Goal: Task Accomplishment & Management: Manage account settings

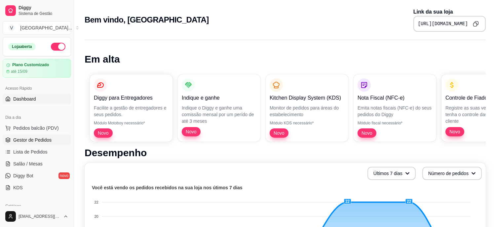
click at [21, 139] on span "Gestor de Pedidos" at bounding box center [32, 139] width 38 height 7
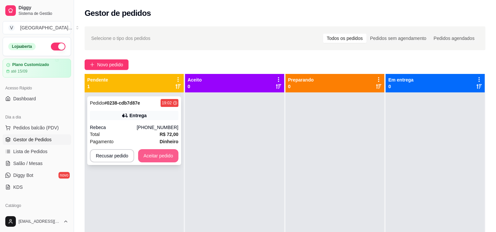
click at [163, 156] on button "Aceitar pedido" at bounding box center [158, 155] width 40 height 13
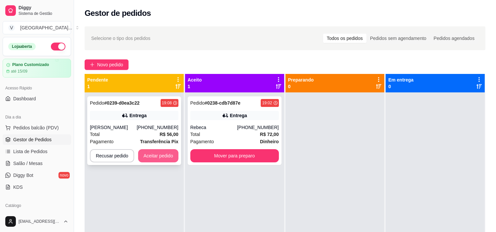
click at [163, 156] on button "Aceitar pedido" at bounding box center [158, 155] width 40 height 13
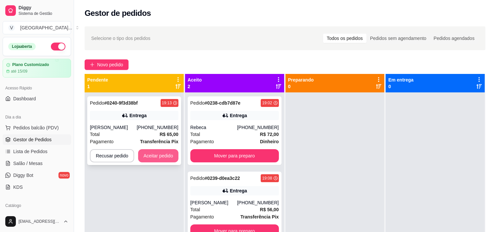
click at [162, 157] on button "Aceitar pedido" at bounding box center [158, 155] width 40 height 13
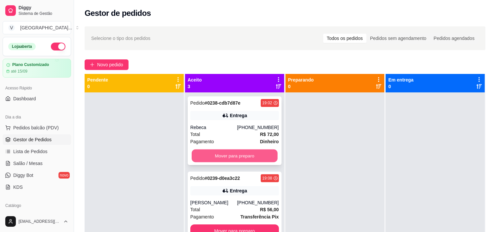
click at [250, 151] on button "Mover para preparo" at bounding box center [235, 156] width 86 height 13
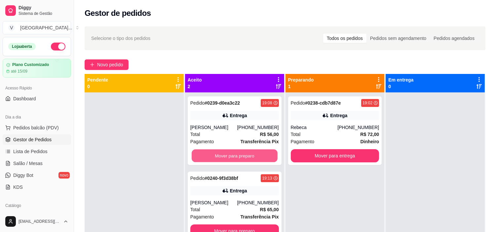
click at [251, 154] on button "Mover para preparo" at bounding box center [235, 156] width 86 height 13
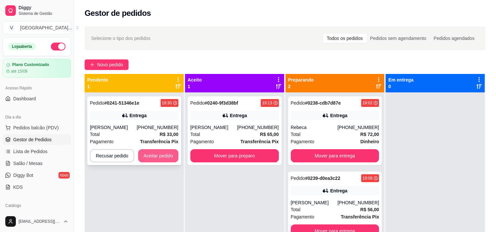
click at [147, 161] on button "Aceitar pedido" at bounding box center [158, 155] width 40 height 13
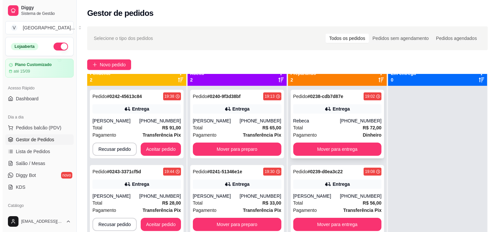
scroll to position [18, 0]
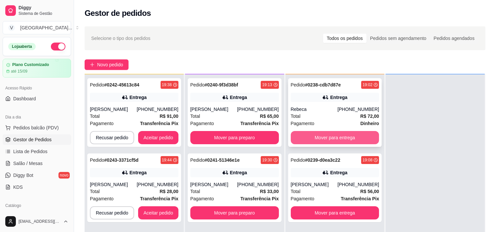
click at [346, 137] on button "Mover para entrega" at bounding box center [335, 137] width 88 height 13
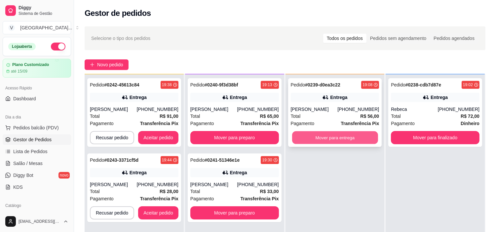
click at [355, 135] on button "Mover para entrega" at bounding box center [335, 137] width 86 height 13
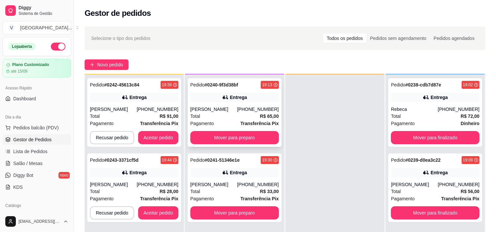
click at [236, 110] on div "[PERSON_NAME]" at bounding box center [213, 109] width 47 height 7
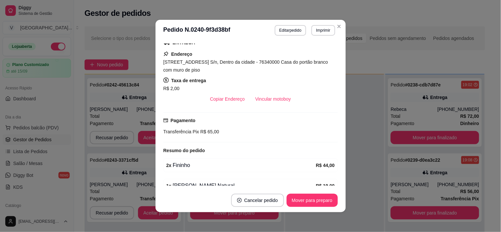
scroll to position [143, 0]
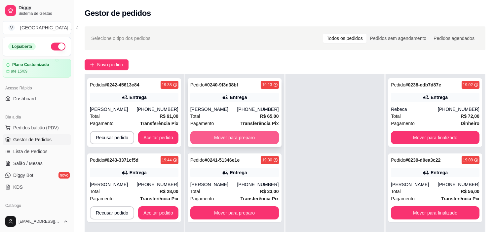
click at [258, 139] on button "Mover para preparo" at bounding box center [234, 137] width 88 height 13
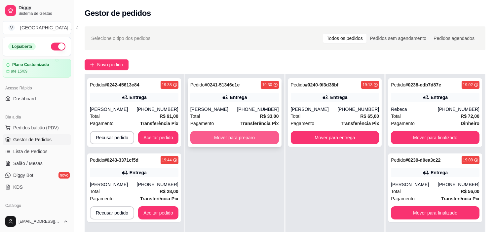
click at [226, 137] on button "Mover para preparo" at bounding box center [234, 137] width 88 height 13
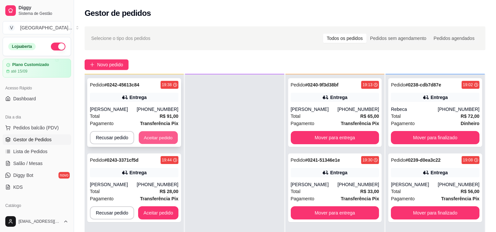
click at [167, 138] on button "Aceitar pedido" at bounding box center [158, 137] width 39 height 13
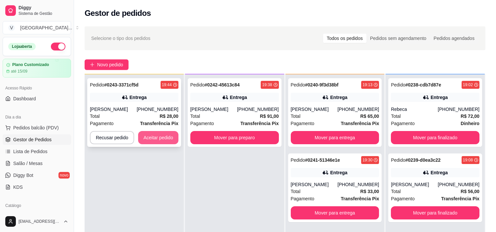
click at [169, 141] on button "Aceitar pedido" at bounding box center [158, 137] width 40 height 13
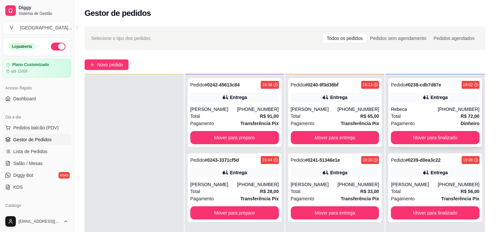
click at [461, 87] on div "19:02" at bounding box center [470, 85] width 18 height 8
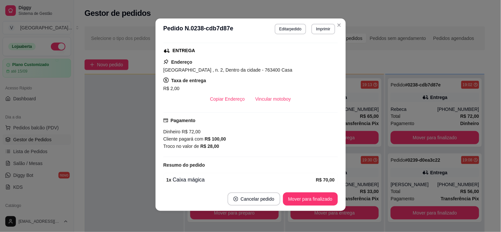
scroll to position [129, 0]
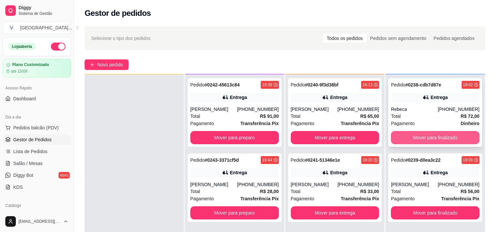
click at [427, 141] on button "Mover para finalizado" at bounding box center [435, 137] width 88 height 13
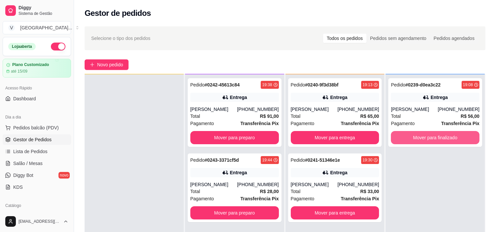
click at [427, 141] on button "Mover para finalizado" at bounding box center [435, 137] width 88 height 13
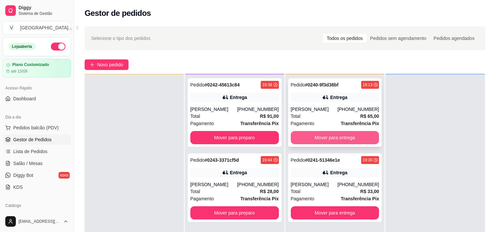
click at [300, 143] on button "Mover para entrega" at bounding box center [335, 137] width 88 height 13
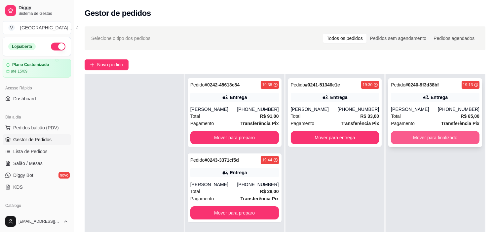
click at [430, 144] on button "Mover para finalizado" at bounding box center [435, 137] width 88 height 13
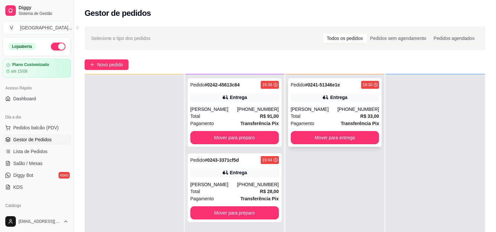
click at [364, 121] on strong "Transferência Pix" at bounding box center [359, 123] width 38 height 5
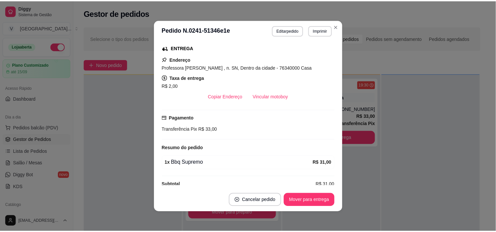
scroll to position [115, 0]
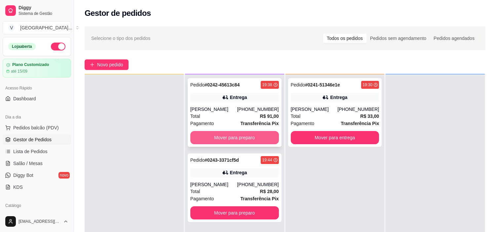
click at [263, 140] on button "Mover para preparo" at bounding box center [234, 137] width 88 height 13
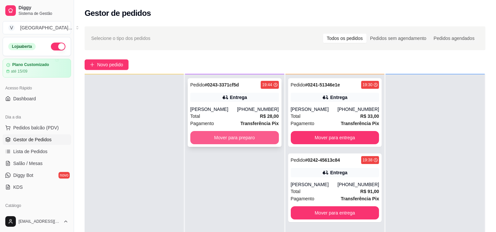
click at [230, 143] on button "Mover para preparo" at bounding box center [234, 137] width 88 height 13
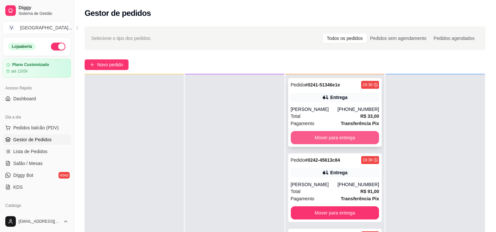
click at [314, 141] on button "Mover para entrega" at bounding box center [335, 137] width 88 height 13
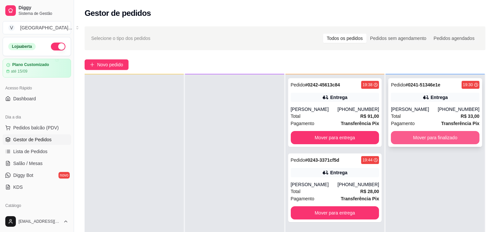
click at [452, 137] on button "Mover para finalizado" at bounding box center [435, 137] width 88 height 13
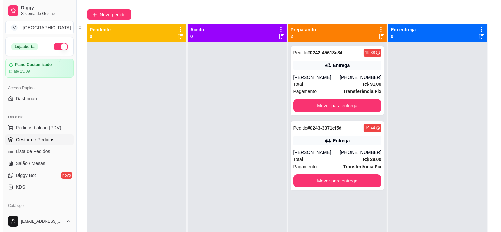
scroll to position [0, 0]
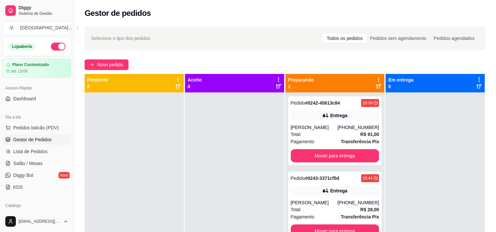
click at [98, 58] on div "Selecione o tipo dos pedidos Todos os pedidos Pedidos sem agendamento Pedidos a…" at bounding box center [285, 168] width 422 height 292
click at [99, 64] on span "Novo pedido" at bounding box center [110, 64] width 26 height 7
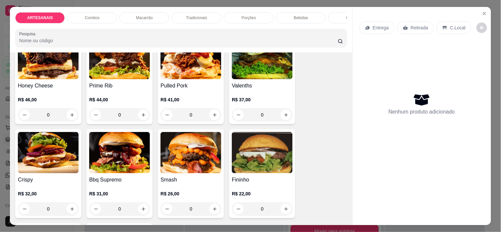
scroll to position [73, 0]
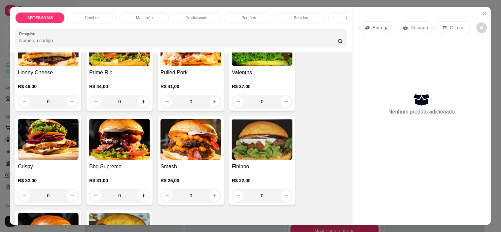
click at [143, 197] on div "0" at bounding box center [119, 195] width 61 height 13
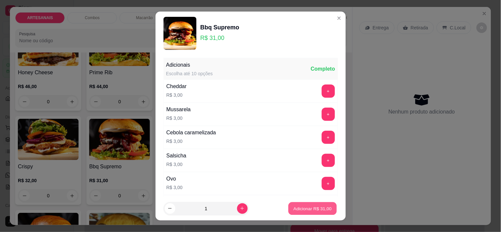
click at [304, 209] on p "Adicionar R$ 31,00" at bounding box center [313, 208] width 38 height 6
type input "1"
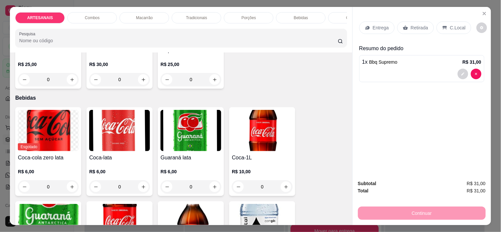
scroll to position [770, 0]
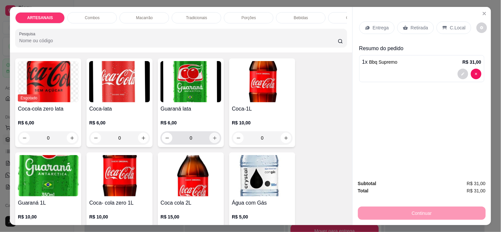
click at [210, 143] on button "increase-product-quantity" at bounding box center [214, 138] width 11 height 11
type input "1"
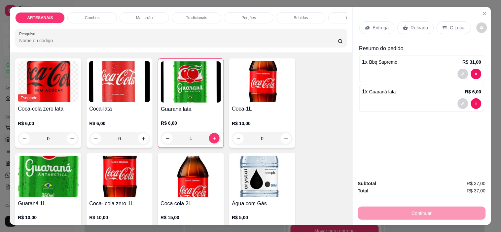
click at [457, 24] on p "C.Local" at bounding box center [458, 27] width 16 height 7
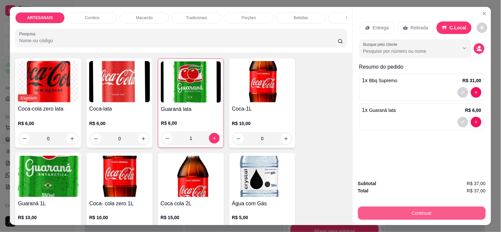
click at [427, 207] on button "Continuar" at bounding box center [422, 213] width 128 height 13
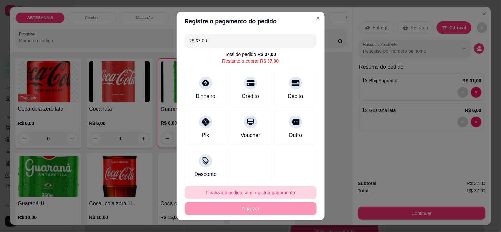
click at [265, 189] on button "Finalizar o pedido sem registrar pagamento" at bounding box center [251, 192] width 132 height 13
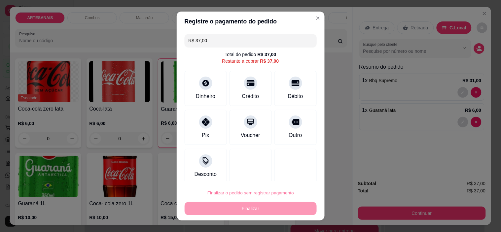
click at [290, 174] on button "Confirmar" at bounding box center [288, 174] width 24 height 10
type input "0"
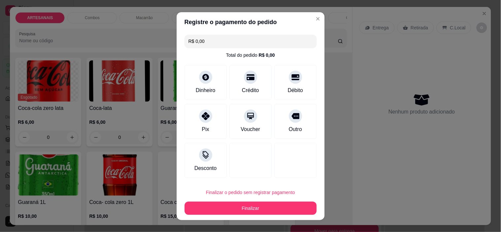
type input "R$ 0,00"
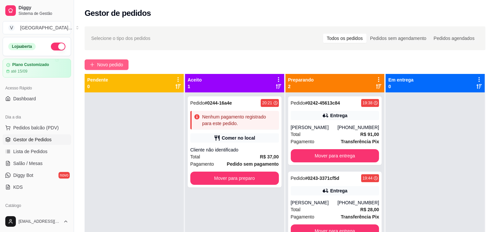
click at [109, 66] on span "Novo pedido" at bounding box center [110, 64] width 26 height 7
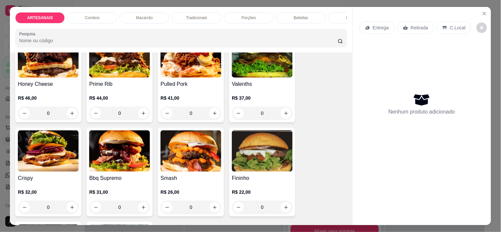
scroll to position [73, 0]
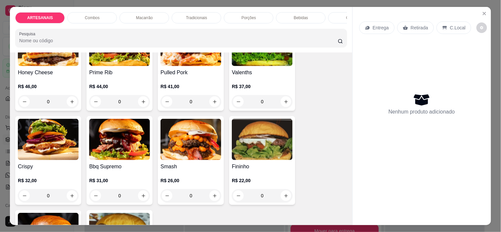
click at [284, 199] on div "0" at bounding box center [262, 195] width 61 height 13
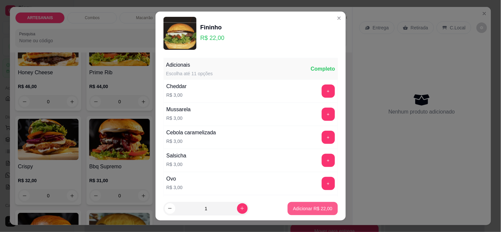
click at [293, 210] on p "Adicionar R$ 22,00" at bounding box center [312, 208] width 39 height 7
type input "1"
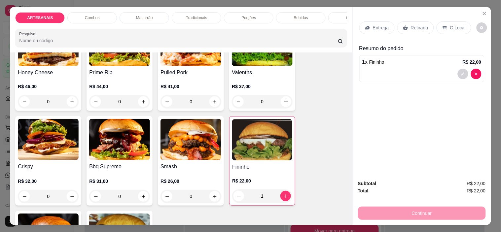
click at [207, 198] on div "0" at bounding box center [190, 196] width 61 height 13
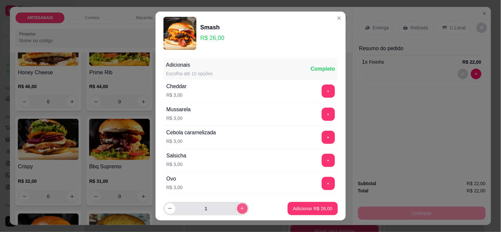
click at [237, 207] on button "increase-product-quantity" at bounding box center [242, 208] width 11 height 11
type input "2"
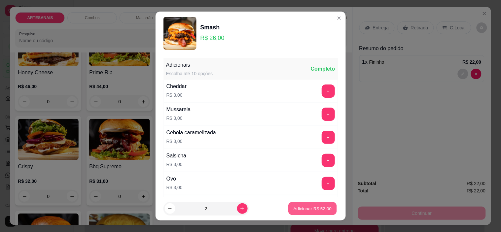
click at [309, 211] on p "Adicionar R$ 52,00" at bounding box center [313, 208] width 38 height 6
type input "2"
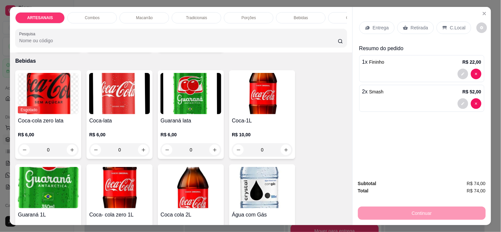
scroll to position [770, 0]
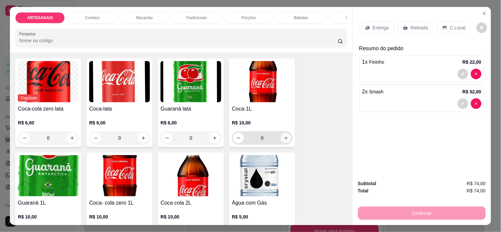
click at [284, 141] on icon "increase-product-quantity" at bounding box center [286, 138] width 5 height 5
type input "1"
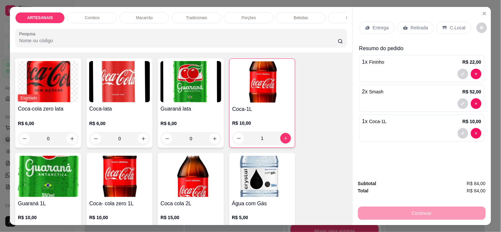
click at [458, 128] on button "decrease-product-quantity" at bounding box center [463, 133] width 11 height 11
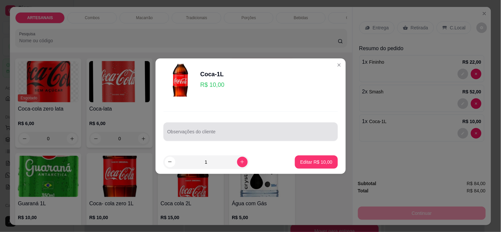
click at [259, 127] on div at bounding box center [250, 131] width 166 height 13
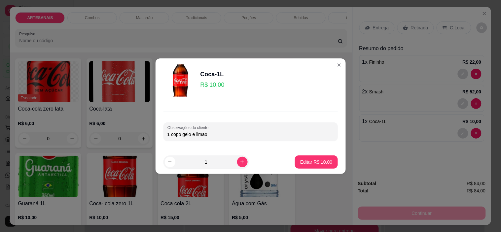
type input "1 copo gelo e limao"
click at [315, 163] on p "Editar R$ 10,00" at bounding box center [316, 162] width 31 height 6
type input "0"
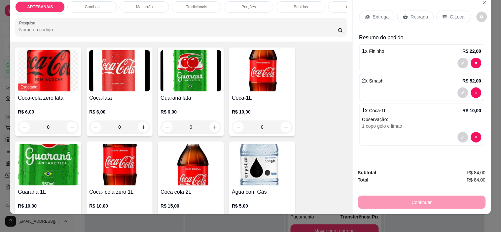
scroll to position [17, 0]
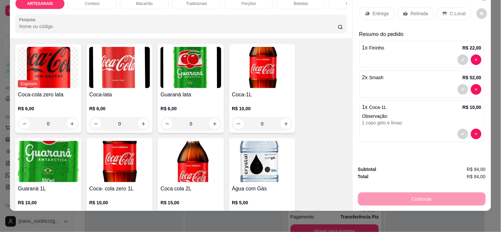
click at [443, 11] on icon at bounding box center [444, 13] width 5 height 5
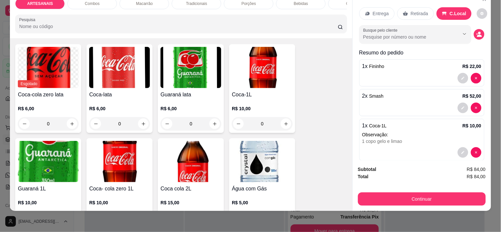
click at [449, 197] on button "Continuar" at bounding box center [422, 199] width 128 height 13
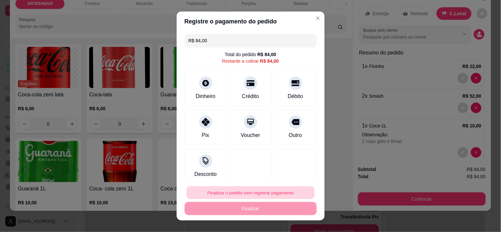
click at [259, 194] on button "Finalizar o pedido sem registrar pagamento" at bounding box center [251, 192] width 128 height 13
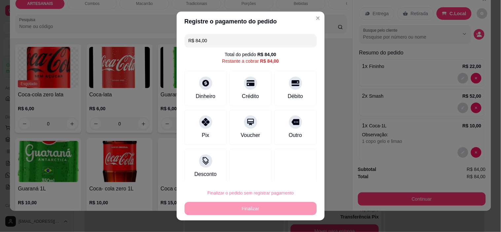
click at [290, 171] on button "Confirmar" at bounding box center [288, 174] width 24 height 10
type input "0"
type input "R$ 0,00"
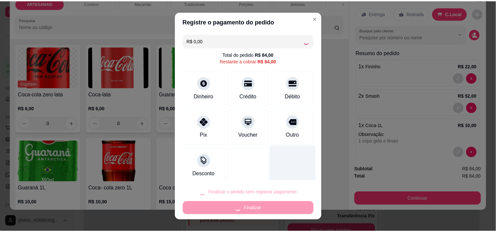
scroll to position [770, 0]
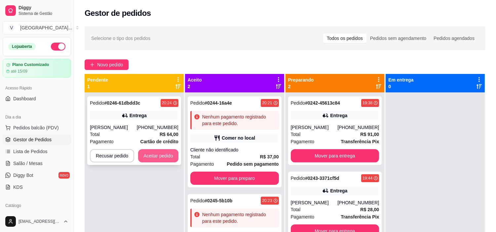
click at [157, 154] on button "Aceitar pedido" at bounding box center [158, 155] width 40 height 13
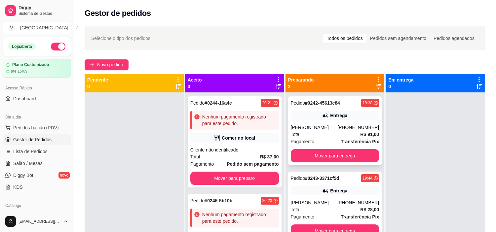
click at [315, 125] on div "[PERSON_NAME]" at bounding box center [314, 127] width 47 height 7
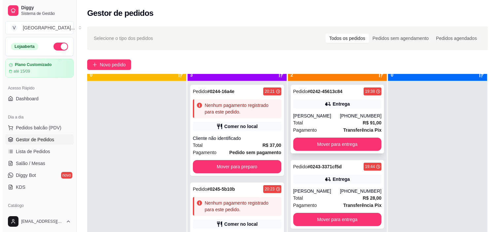
scroll to position [18, 0]
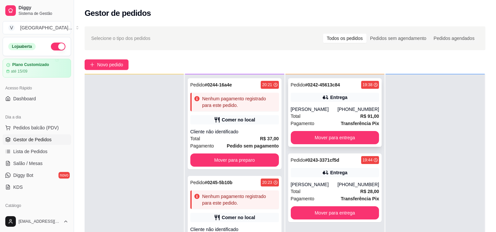
click at [349, 135] on button "Mover para entrega" at bounding box center [335, 137] width 88 height 13
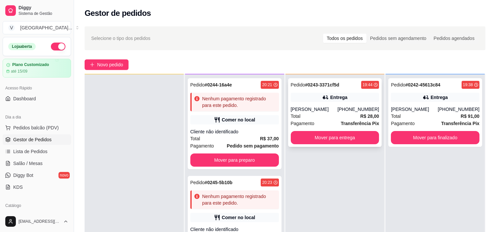
click at [343, 120] on div "Total R$ 28,00" at bounding box center [335, 116] width 88 height 7
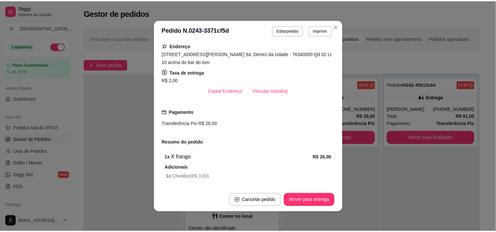
scroll to position [105, 0]
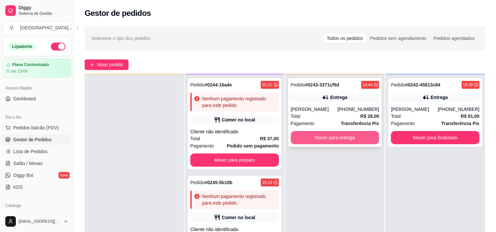
click at [348, 144] on button "Mover para entrega" at bounding box center [335, 137] width 88 height 13
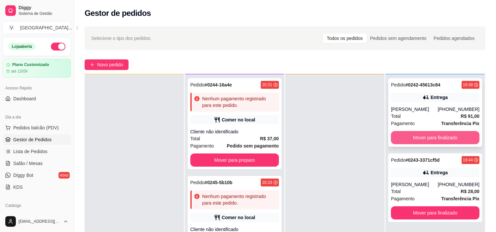
click at [433, 137] on button "Mover para finalizado" at bounding box center [435, 137] width 88 height 13
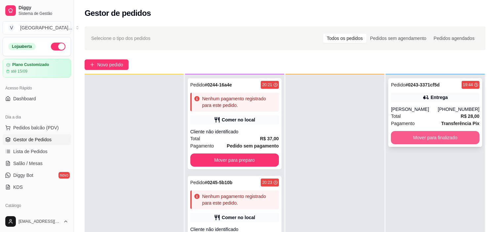
click at [438, 144] on button "Mover para finalizado" at bounding box center [435, 137] width 88 height 13
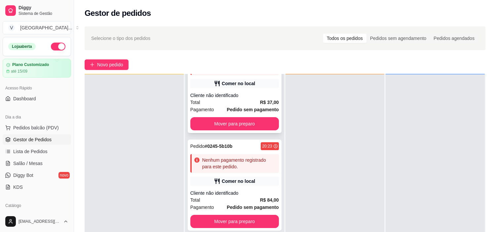
scroll to position [37, 0]
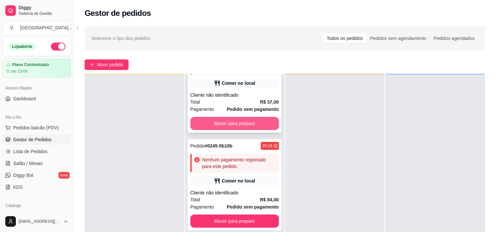
click at [224, 126] on button "Mover para preparo" at bounding box center [234, 123] width 88 height 13
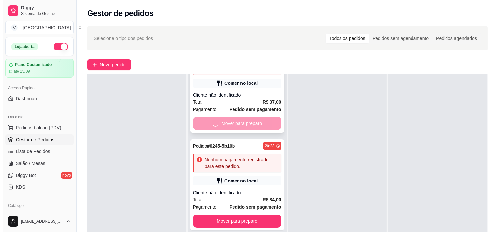
scroll to position [0, 0]
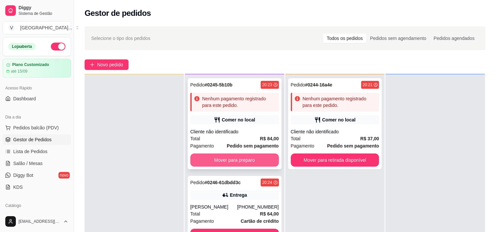
click at [250, 160] on button "Mover para preparo" at bounding box center [234, 160] width 88 height 13
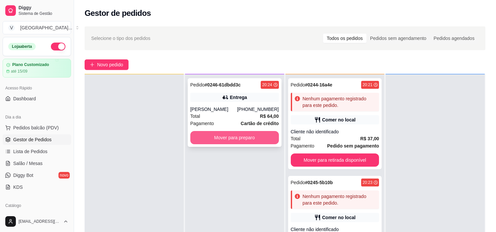
click at [243, 136] on button "Mover para preparo" at bounding box center [234, 137] width 88 height 13
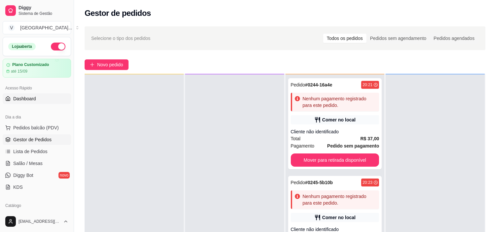
click at [30, 98] on span "Dashboard" at bounding box center [24, 98] width 23 height 7
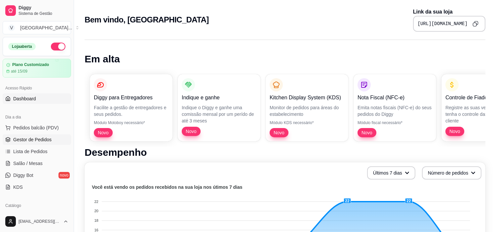
click at [44, 136] on link "Gestor de Pedidos" at bounding box center [37, 139] width 68 height 11
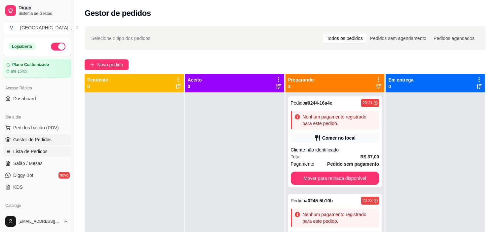
click at [44, 150] on span "Lista de Pedidos" at bounding box center [30, 151] width 34 height 7
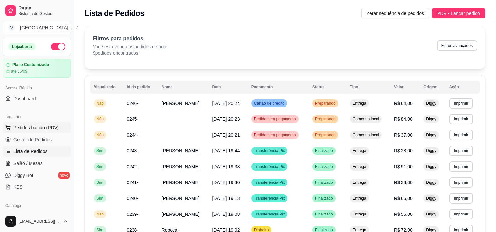
click at [46, 123] on button "Pedidos balcão (PDV)" at bounding box center [37, 128] width 68 height 11
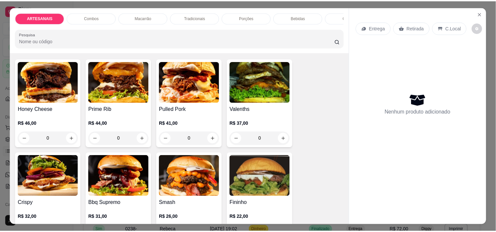
scroll to position [73, 0]
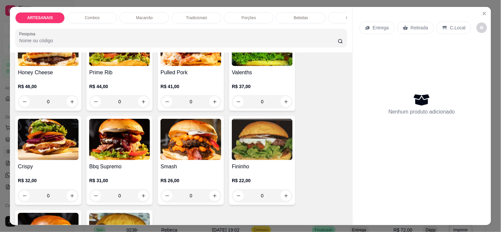
click at [484, 11] on icon "Close" at bounding box center [484, 13] width 5 height 5
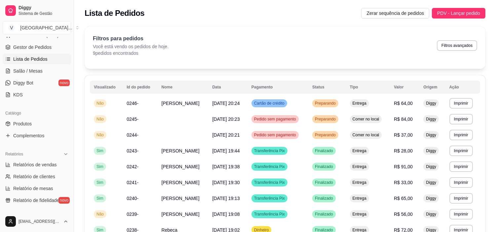
scroll to position [110, 0]
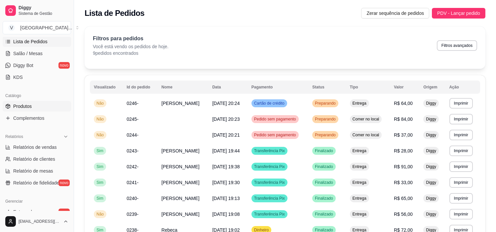
click at [33, 106] on link "Produtos" at bounding box center [37, 106] width 68 height 11
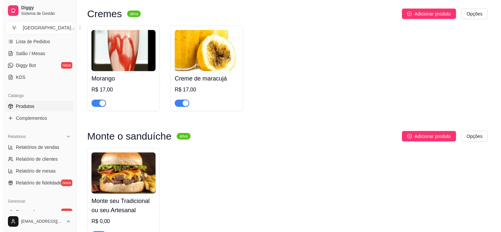
scroll to position [1494, 0]
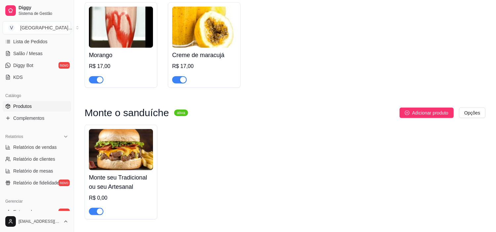
click at [123, 137] on img at bounding box center [121, 149] width 64 height 41
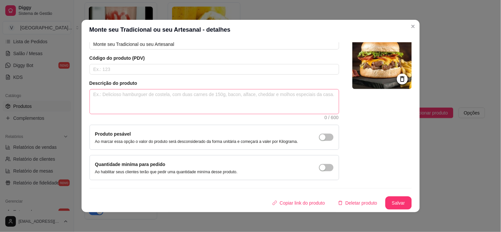
scroll to position [0, 0]
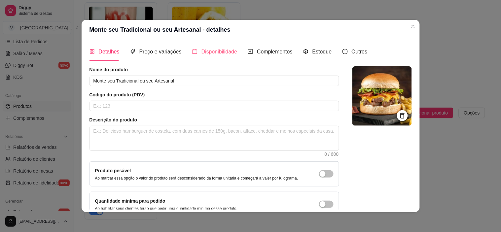
click at [213, 47] on div "Disponibilidade" at bounding box center [214, 51] width 45 height 19
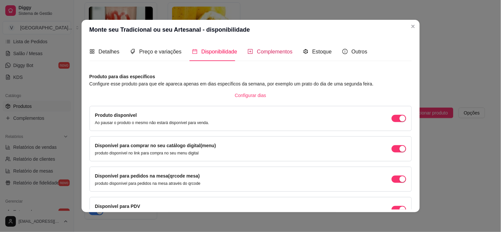
click at [278, 48] on div "Complementos" at bounding box center [270, 52] width 45 height 8
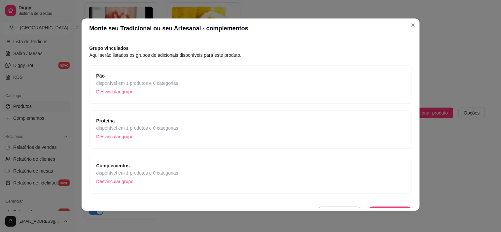
scroll to position [31, 0]
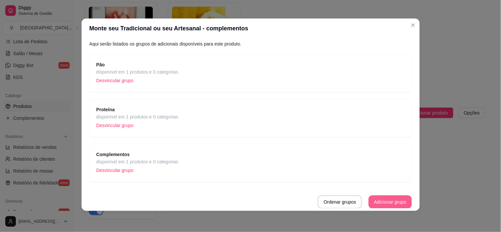
click at [379, 200] on button "Adicionar grupo" at bounding box center [389, 201] width 43 height 13
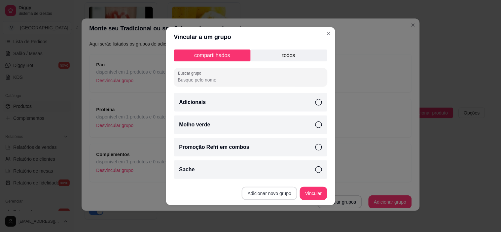
click at [264, 196] on button "Adicionar novo grupo" at bounding box center [269, 193] width 55 height 13
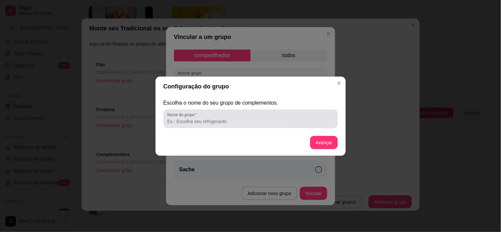
click at [236, 115] on div at bounding box center [250, 118] width 166 height 13
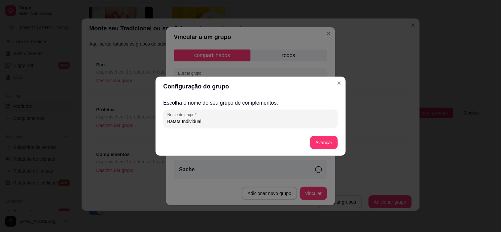
type input "Batata Individual"
click at [316, 141] on button "Avançar" at bounding box center [324, 142] width 27 height 13
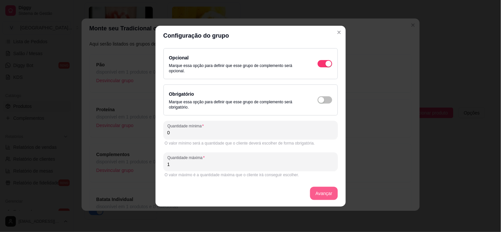
click at [332, 190] on button "Avançar" at bounding box center [323, 193] width 27 height 13
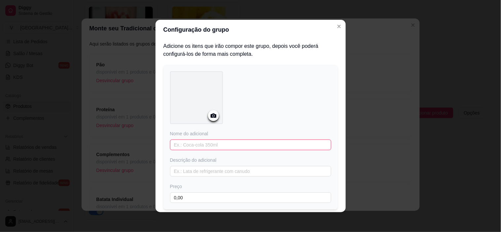
click at [246, 140] on input "text" at bounding box center [250, 145] width 161 height 11
type input "Batata Individual"
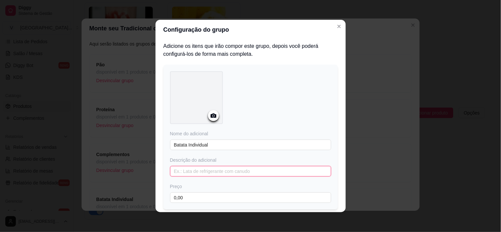
click at [293, 169] on input "text" at bounding box center [250, 171] width 161 height 11
type input "de 100 a 150Gr"
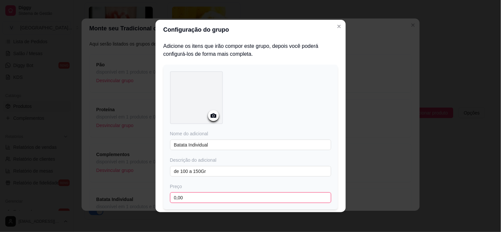
click at [188, 198] on input "0,00" at bounding box center [250, 198] width 161 height 11
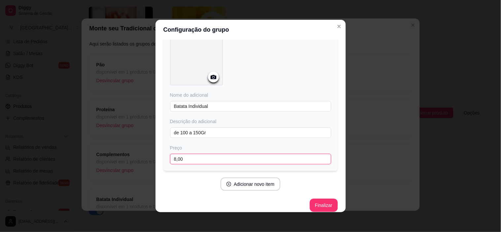
scroll to position [45, 0]
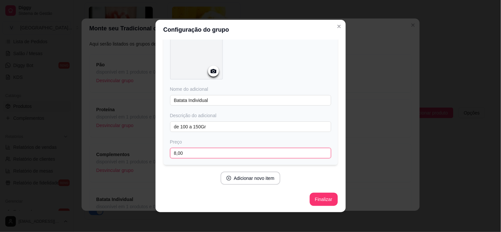
type input "8,00"
click at [312, 199] on button "Finalizar" at bounding box center [323, 199] width 27 height 13
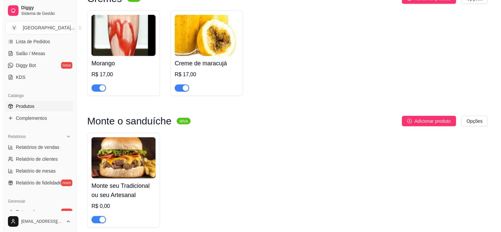
scroll to position [1494, 0]
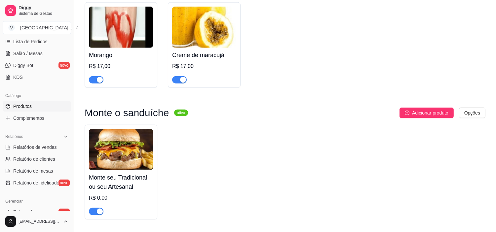
click at [120, 136] on img at bounding box center [121, 149] width 64 height 41
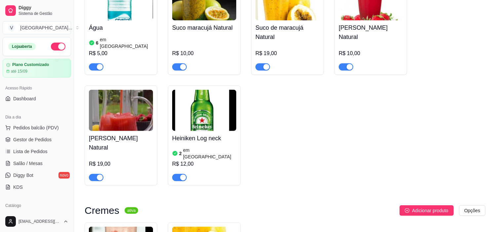
scroll to position [1257, 0]
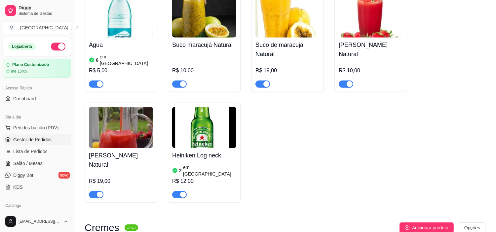
click at [32, 140] on span "Gestor de Pedidos" at bounding box center [32, 139] width 38 height 7
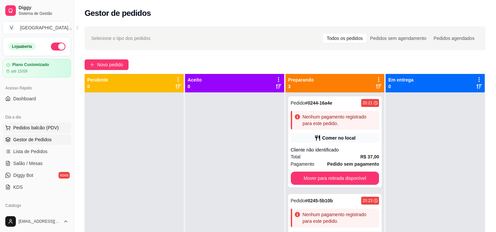
click at [29, 126] on span "Pedidos balcão (PDV)" at bounding box center [36, 127] width 46 height 7
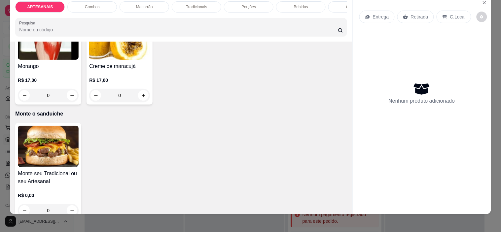
scroll to position [17, 0]
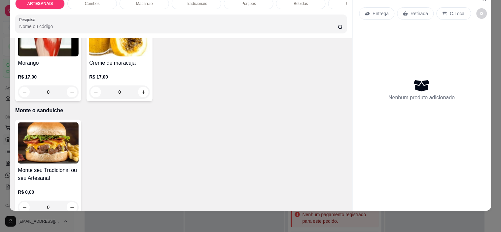
click at [48, 139] on img at bounding box center [48, 143] width 61 height 41
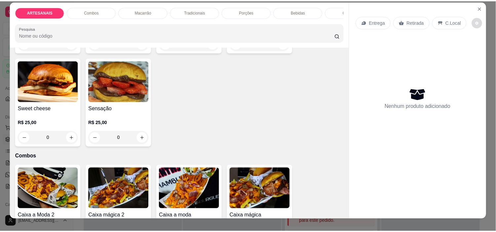
scroll to position [0, 0]
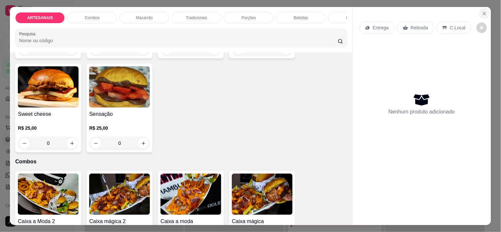
click at [482, 11] on icon "Close" at bounding box center [484, 13] width 5 height 5
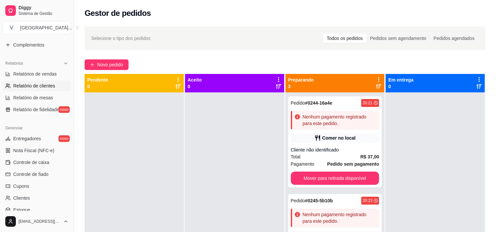
scroll to position [147, 0]
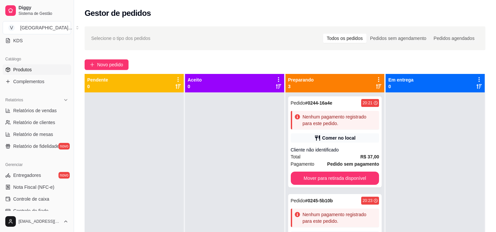
click at [35, 74] on link "Produtos" at bounding box center [37, 69] width 68 height 11
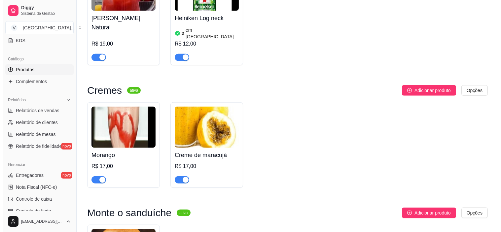
scroll to position [1494, 0]
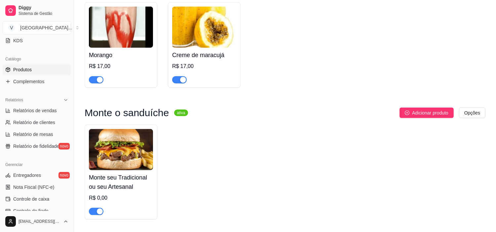
click at [133, 129] on img at bounding box center [121, 149] width 64 height 41
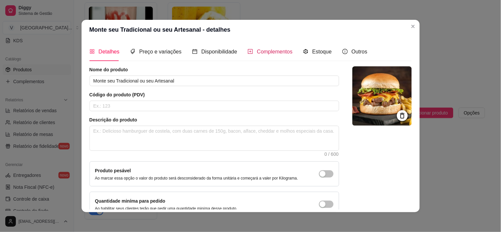
click at [257, 49] on span "Complementos" at bounding box center [275, 52] width 36 height 6
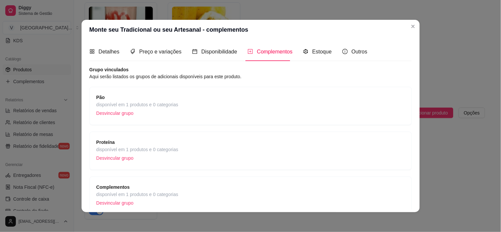
click at [121, 93] on div "Pão disponível em 1 produtos e 0 categorias Desvincular grupo" at bounding box center [250, 106] width 322 height 38
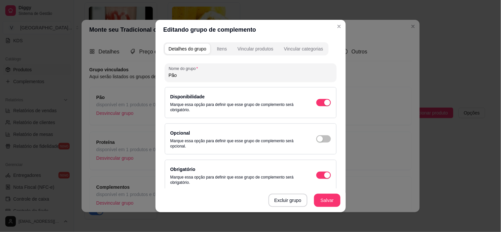
click at [317, 135] on div "Opcional Marque essa opção para definir que esse grupo de complemento será opci…" at bounding box center [250, 139] width 160 height 20
click at [318, 106] on span "button" at bounding box center [323, 102] width 15 height 7
type input "0"
click at [321, 200] on button "Salvar" at bounding box center [327, 200] width 26 height 13
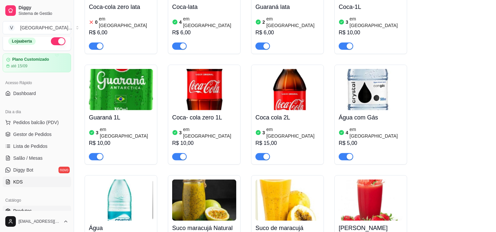
scroll to position [0, 0]
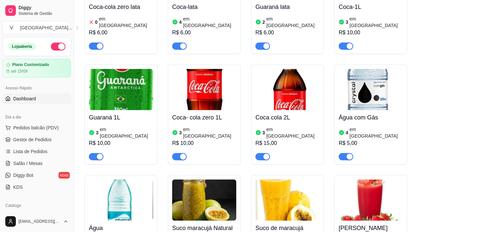
click at [37, 102] on link "Dashboard" at bounding box center [37, 98] width 68 height 11
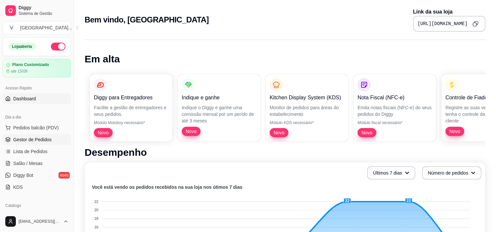
click at [37, 138] on span "Gestor de Pedidos" at bounding box center [32, 139] width 38 height 7
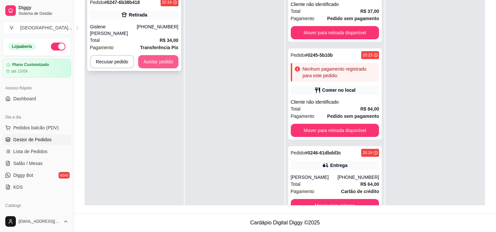
click at [162, 55] on button "Aceitar pedido" at bounding box center [158, 61] width 40 height 13
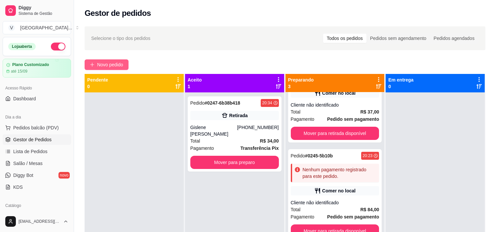
click at [114, 66] on span "Novo pedido" at bounding box center [110, 64] width 26 height 7
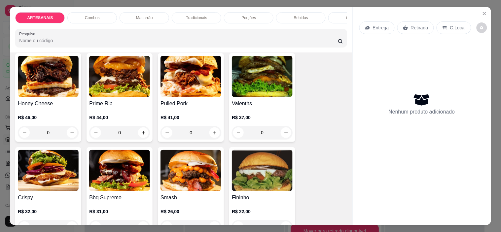
scroll to position [110, 0]
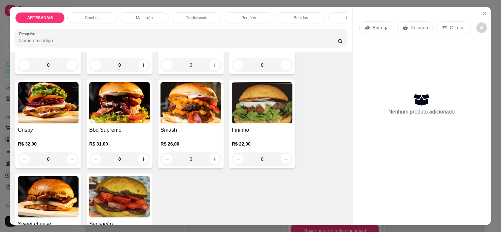
click at [207, 162] on div "0" at bounding box center [190, 159] width 61 height 13
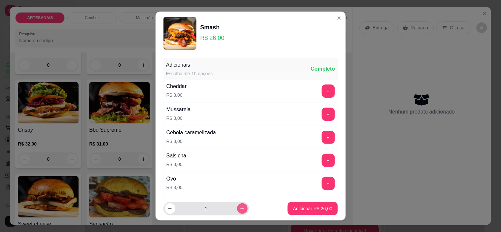
click at [237, 206] on button "increase-product-quantity" at bounding box center [242, 208] width 11 height 11
click at [237, 206] on button "increase-product-quantity" at bounding box center [242, 208] width 10 height 10
click at [237, 205] on button "increase-product-quantity" at bounding box center [242, 208] width 11 height 11
type input "4"
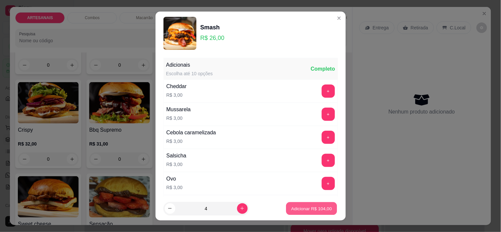
click at [299, 205] on button "Adicionar R$ 104,00" at bounding box center [311, 208] width 51 height 13
type input "4"
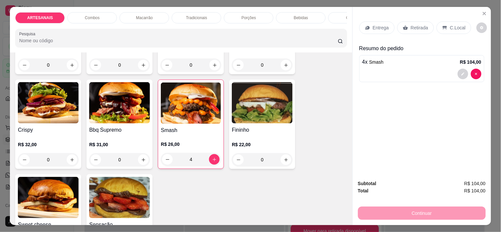
click at [381, 21] on div "Entrega" at bounding box center [376, 27] width 35 height 13
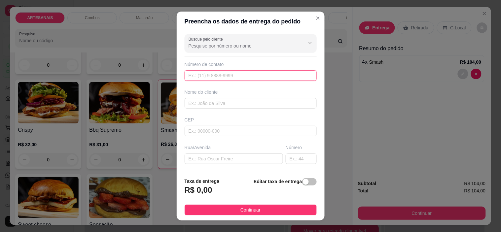
click at [255, 72] on input "text" at bounding box center [251, 75] width 132 height 11
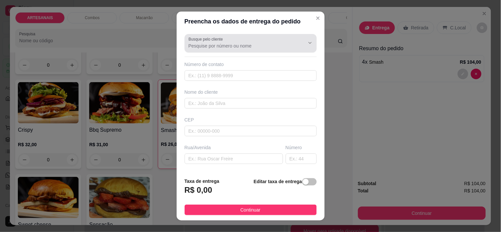
click at [265, 47] on input "Busque pelo cliente" at bounding box center [242, 46] width 106 height 7
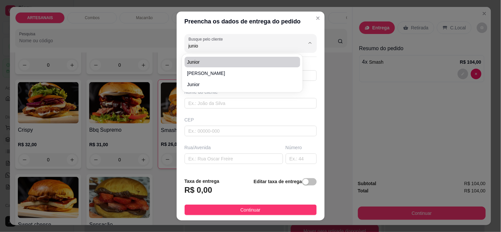
click at [249, 60] on span "Junior" at bounding box center [239, 62] width 104 height 7
type input "Junior"
type input "66992168862"
type input "Junior"
type input "Carmo do [GEOGRAPHIC_DATA]"
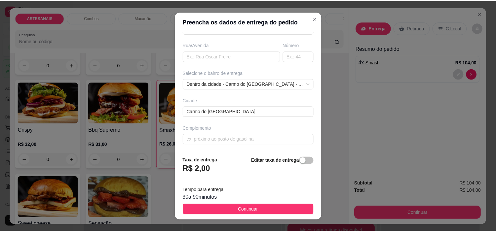
scroll to position [9, 0]
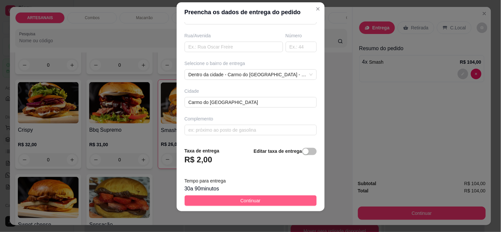
type input "Junior"
click at [298, 203] on button "Continuar" at bounding box center [251, 200] width 132 height 11
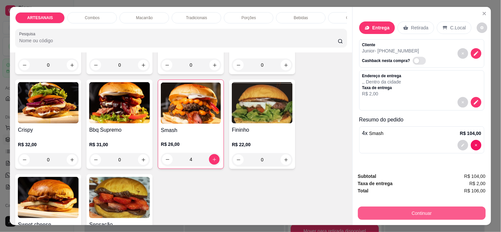
click at [433, 208] on button "Continuar" at bounding box center [422, 213] width 128 height 13
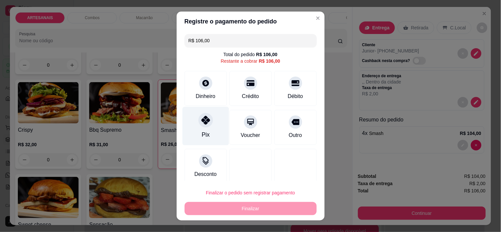
click at [209, 123] on div "Pix" at bounding box center [205, 126] width 47 height 39
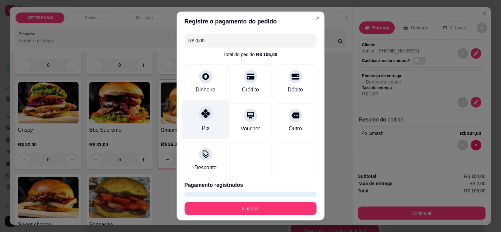
type input "R$ 0,00"
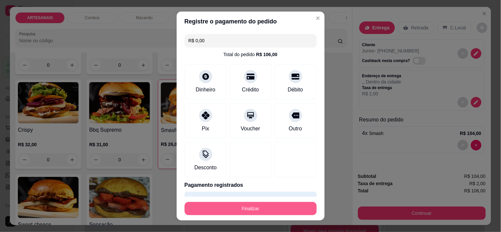
click at [259, 207] on button "Finalizar" at bounding box center [251, 208] width 132 height 13
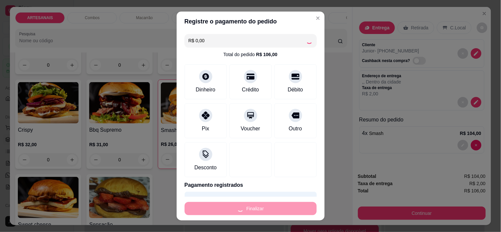
type input "0"
type input "-R$ 106,00"
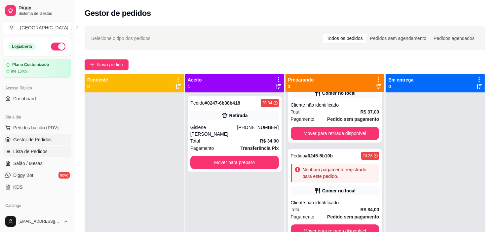
click at [42, 150] on span "Lista de Pedidos" at bounding box center [30, 151] width 34 height 7
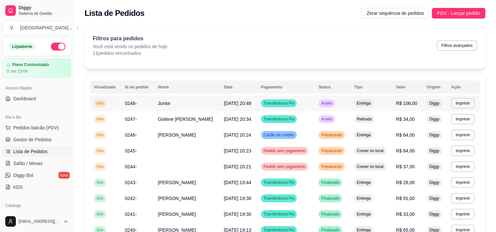
click at [257, 107] on td "[DATE] 20:48" at bounding box center [238, 103] width 37 height 16
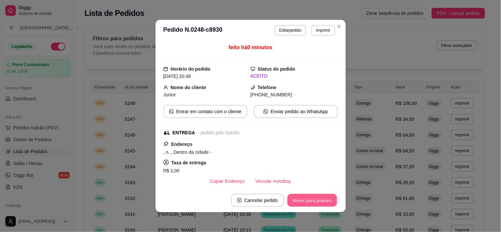
click at [305, 205] on button "Mover para preparo" at bounding box center [312, 200] width 50 height 13
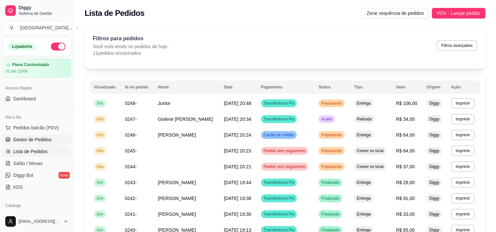
click at [29, 134] on link "Gestor de Pedidos" at bounding box center [37, 139] width 68 height 11
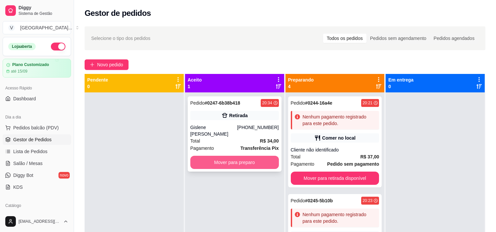
click at [223, 158] on button "Mover para preparo" at bounding box center [234, 162] width 88 height 13
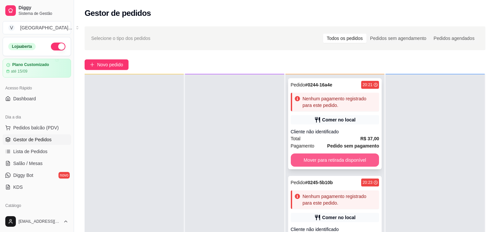
click at [331, 164] on button "Mover para retirada disponível" at bounding box center [335, 160] width 88 height 13
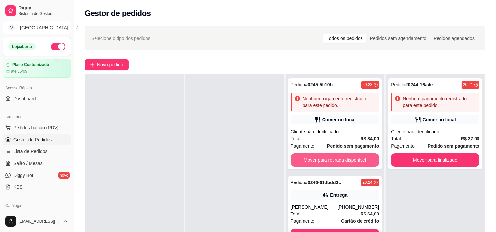
click at [331, 164] on button "Mover para retirada disponível" at bounding box center [335, 160] width 88 height 13
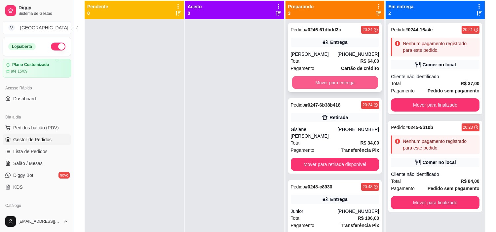
click at [338, 87] on button "Mover para entrega" at bounding box center [335, 82] width 86 height 13
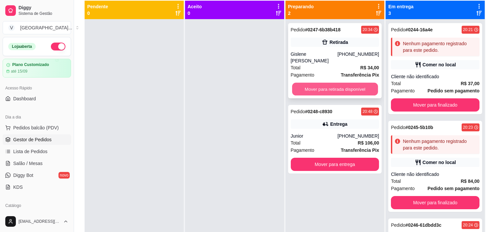
click at [338, 84] on button "Mover para retirada disponível" at bounding box center [335, 89] width 86 height 13
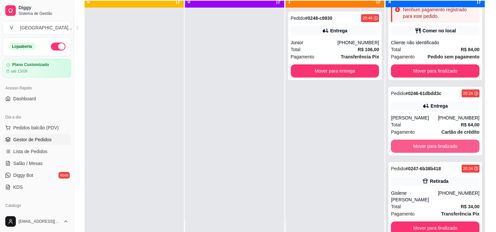
scroll to position [18, 0]
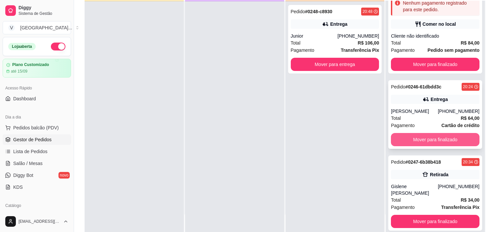
click at [449, 139] on button "Mover para finalizado" at bounding box center [435, 139] width 88 height 13
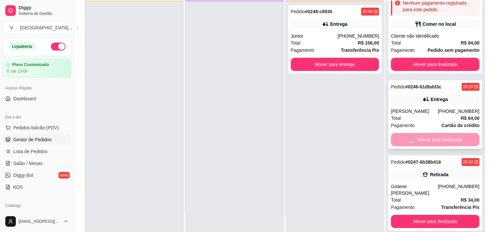
scroll to position [45, 0]
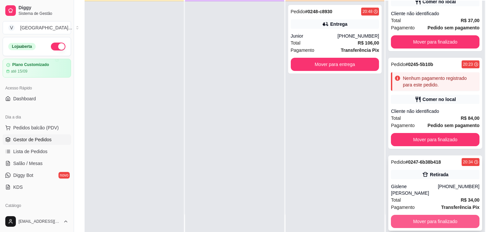
click at [446, 218] on button "Mover para finalizado" at bounding box center [435, 221] width 88 height 13
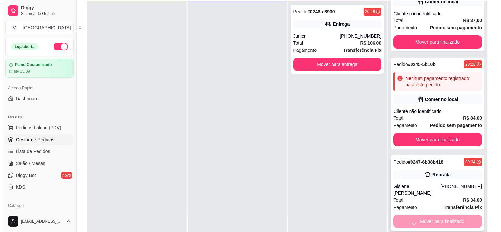
scroll to position [0, 0]
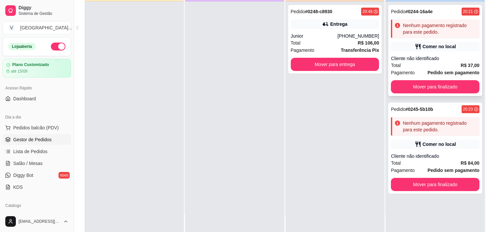
click at [411, 42] on div "Comer no local" at bounding box center [435, 46] width 88 height 9
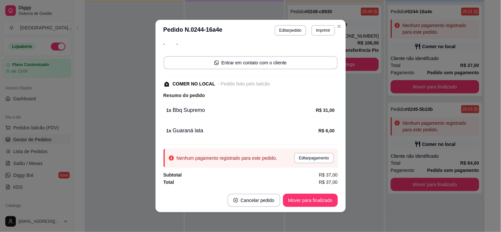
scroll to position [1, 0]
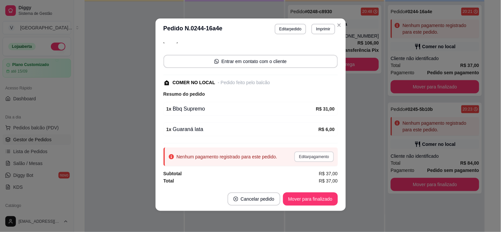
click at [304, 159] on button "Editar pagamento" at bounding box center [313, 157] width 39 height 11
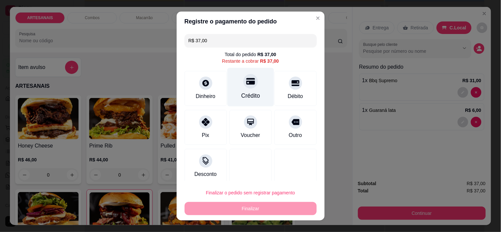
click at [246, 84] on icon at bounding box center [250, 81] width 9 height 9
type input "R$ 0,00"
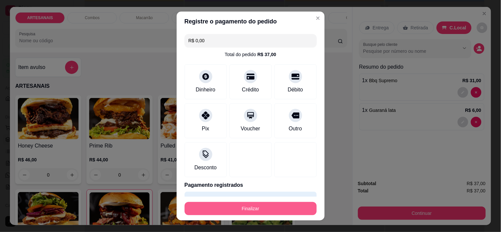
click at [263, 204] on button "Finalizar" at bounding box center [251, 208] width 132 height 13
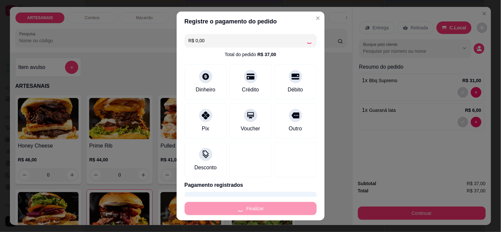
type input "0"
type input "-R$ 37,00"
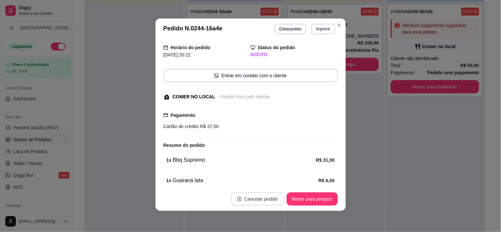
scroll to position [49, 0]
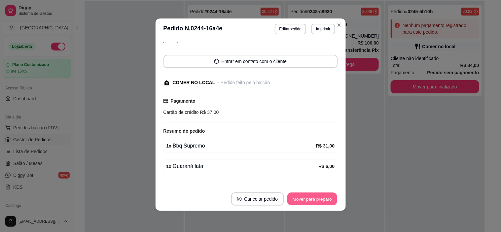
click at [315, 205] on button "Mover para preparo" at bounding box center [312, 199] width 50 height 13
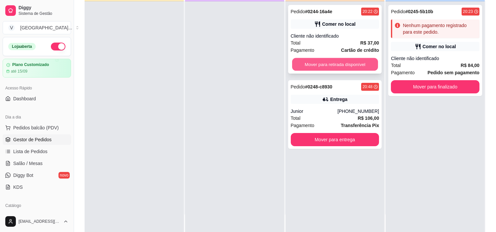
click at [352, 62] on button "Mover para retirada disponível" at bounding box center [335, 64] width 86 height 13
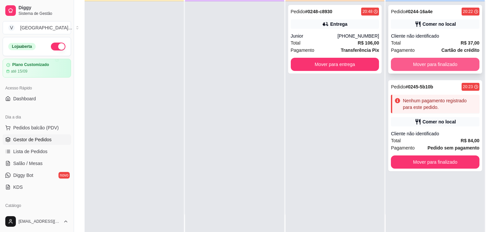
click at [454, 58] on button "Mover para finalizado" at bounding box center [435, 64] width 88 height 13
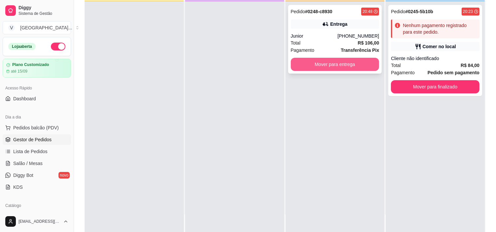
click at [349, 62] on button "Mover para entrega" at bounding box center [335, 64] width 88 height 13
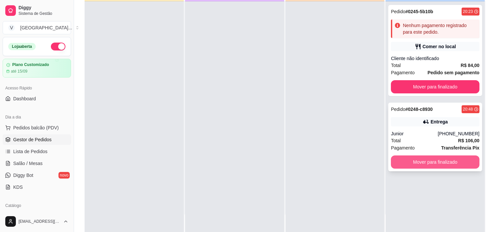
click at [426, 157] on button "Mover para finalizado" at bounding box center [435, 162] width 88 height 13
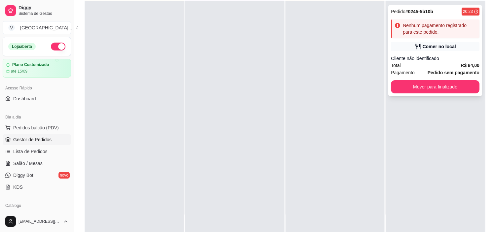
click at [435, 38] on div "Pedido # 0245-5b10b 20:23 Nenhum pagamento registrado para este pedido. Comer n…" at bounding box center [435, 50] width 94 height 91
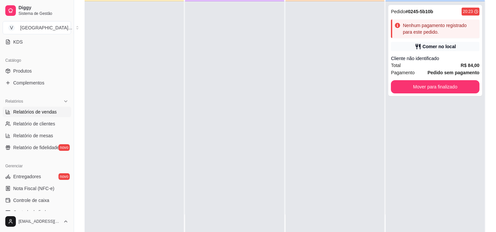
scroll to position [147, 0]
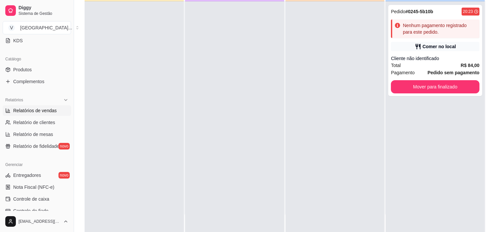
click at [38, 110] on span "Relatórios de vendas" at bounding box center [35, 110] width 44 height 7
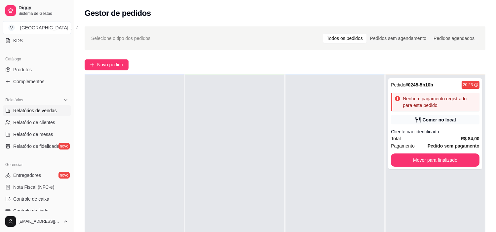
select select "ALL"
select select "0"
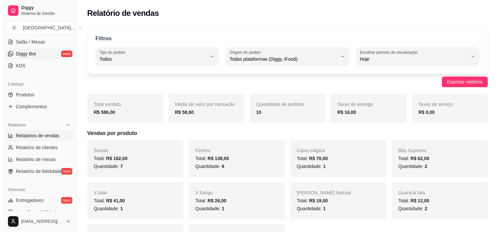
scroll to position [37, 0]
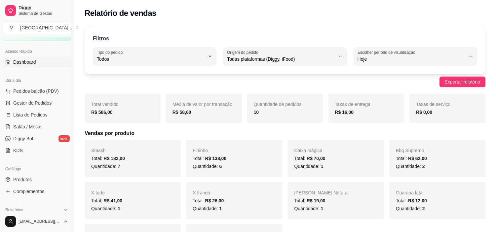
click at [22, 66] on link "Dashboard" at bounding box center [37, 62] width 68 height 11
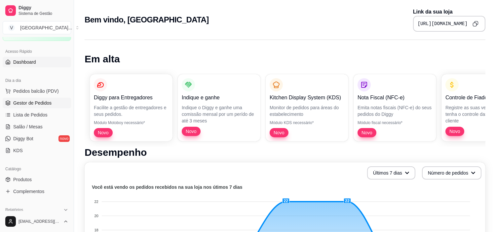
click at [55, 103] on link "Gestor de Pedidos" at bounding box center [37, 103] width 68 height 11
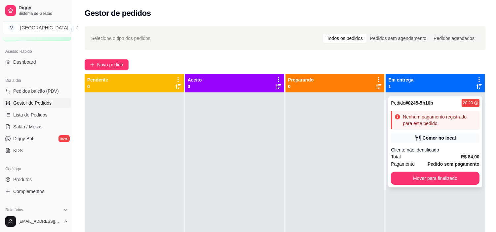
click at [403, 134] on div "Comer no local" at bounding box center [435, 137] width 88 height 9
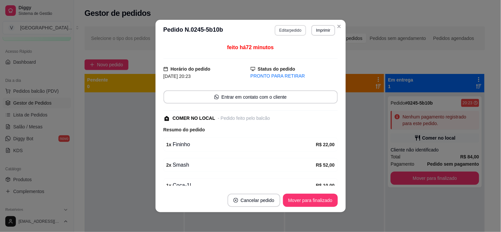
click at [278, 32] on button "Editar pedido" at bounding box center [290, 30] width 31 height 11
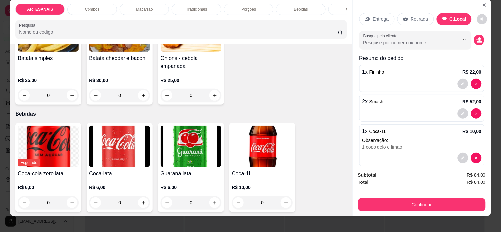
scroll to position [17, 0]
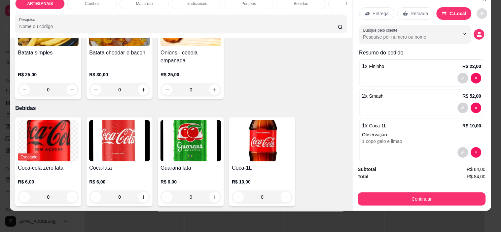
click at [477, 11] on button "decrease-product-quantity" at bounding box center [482, 13] width 11 height 11
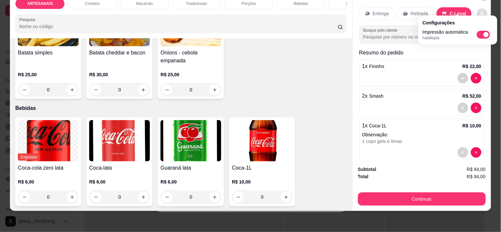
click at [481, 38] on span "Automatic updates" at bounding box center [483, 35] width 13 height 8
click at [481, 38] on input "Automatic updates" at bounding box center [478, 37] width 4 height 4
checkbox input "false"
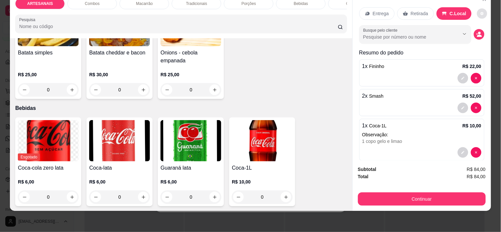
click at [325, 60] on div "Batata simples R$ 25,00 0 Batata cheddar e bacon R$ 30,00 0 Onions - cebola emp…" at bounding box center [181, 50] width 332 height 97
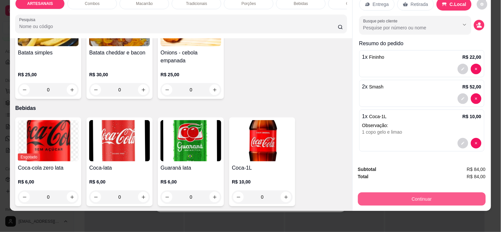
click at [424, 196] on button "Continuar" at bounding box center [422, 199] width 128 height 13
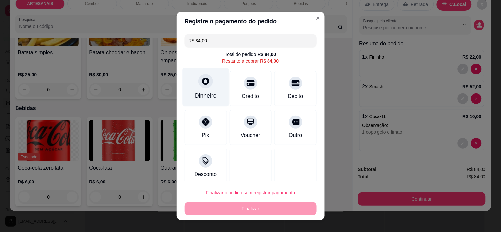
click at [206, 87] on div "Dinheiro" at bounding box center [205, 87] width 47 height 39
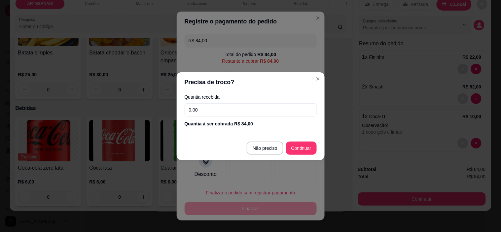
click at [218, 110] on input "0,00" at bounding box center [251, 109] width 132 height 13
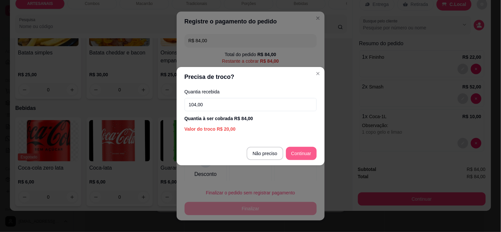
type input "104,00"
type input "R$ 0,00"
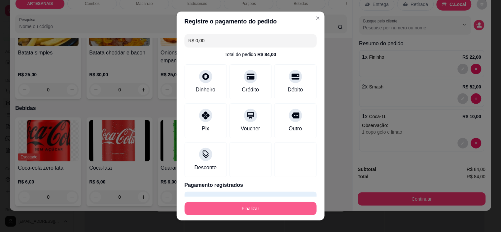
click at [287, 206] on button "Finalizar" at bounding box center [251, 208] width 132 height 13
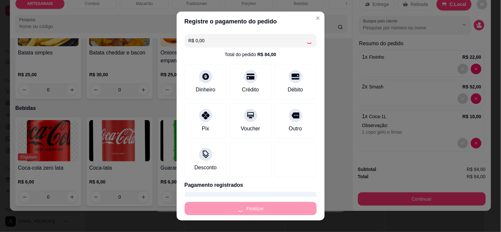
type input "0"
type input "-R$ 84,00"
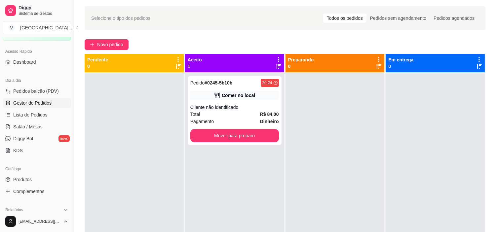
scroll to position [37, 0]
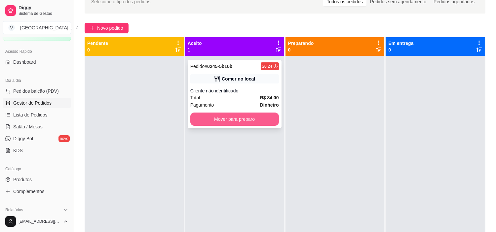
click at [227, 121] on button "Mover para preparo" at bounding box center [234, 119] width 88 height 13
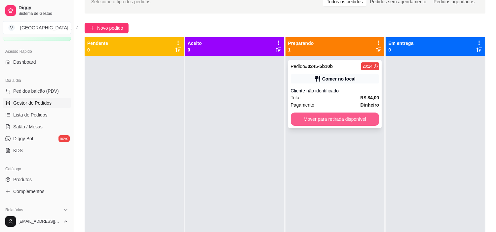
click at [352, 123] on button "Mover para retirada disponível" at bounding box center [335, 119] width 88 height 13
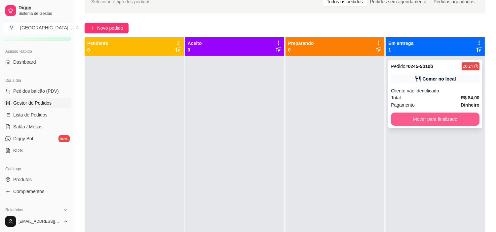
click at [437, 120] on button "Mover para finalizado" at bounding box center [435, 119] width 88 height 13
